Goal: Transaction & Acquisition: Purchase product/service

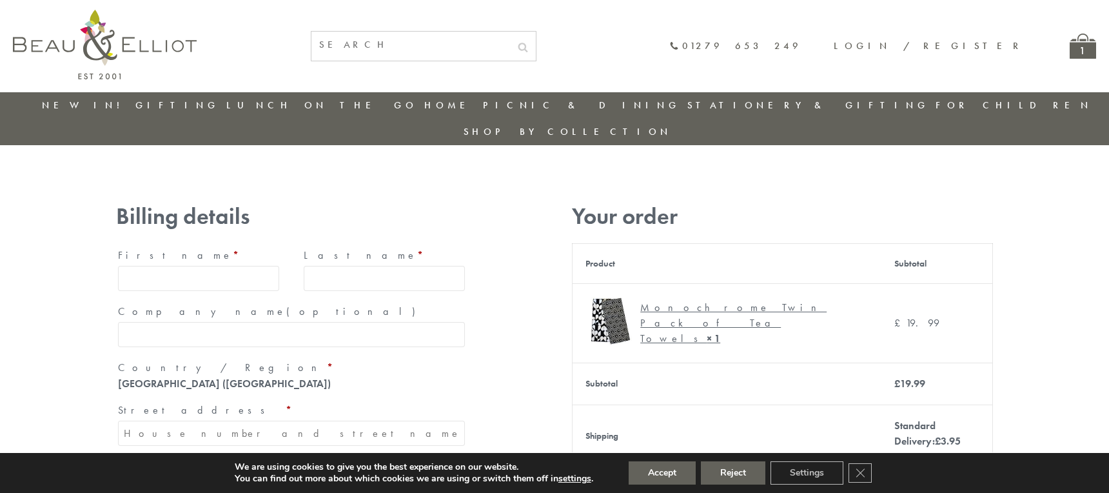
type input "maria33@yahoo.com"
type input "Maria"
type input "Williams"
type input "23, Scottsdale, Happytown"
type input "London"
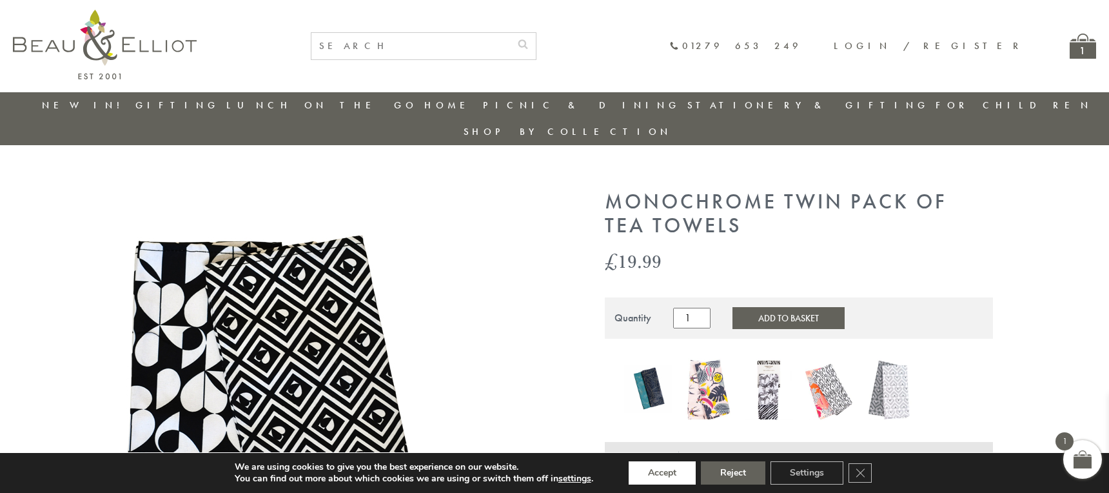
click at [663, 473] on button "Accept" at bounding box center [662, 472] width 67 height 23
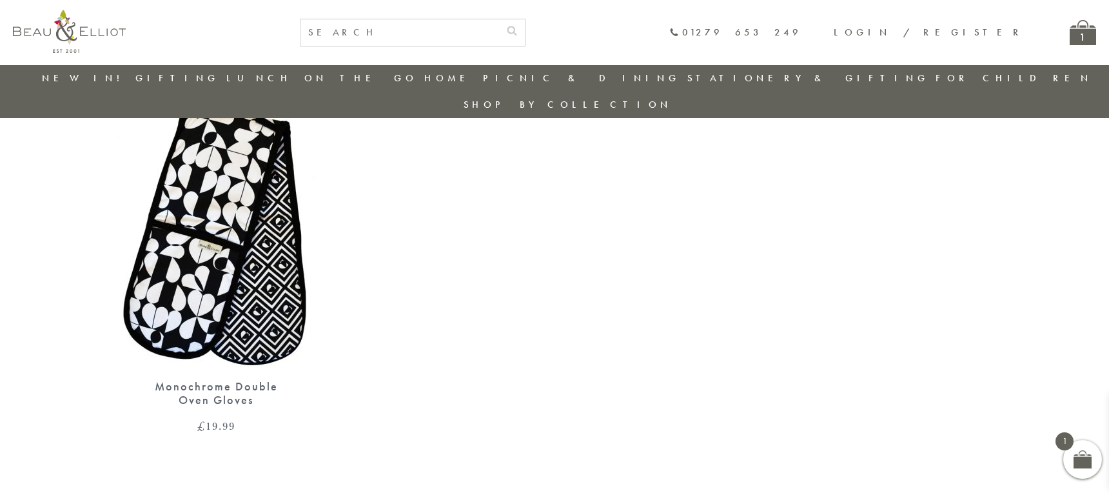
scroll to position [1027, 0]
